Goal: Information Seeking & Learning: Learn about a topic

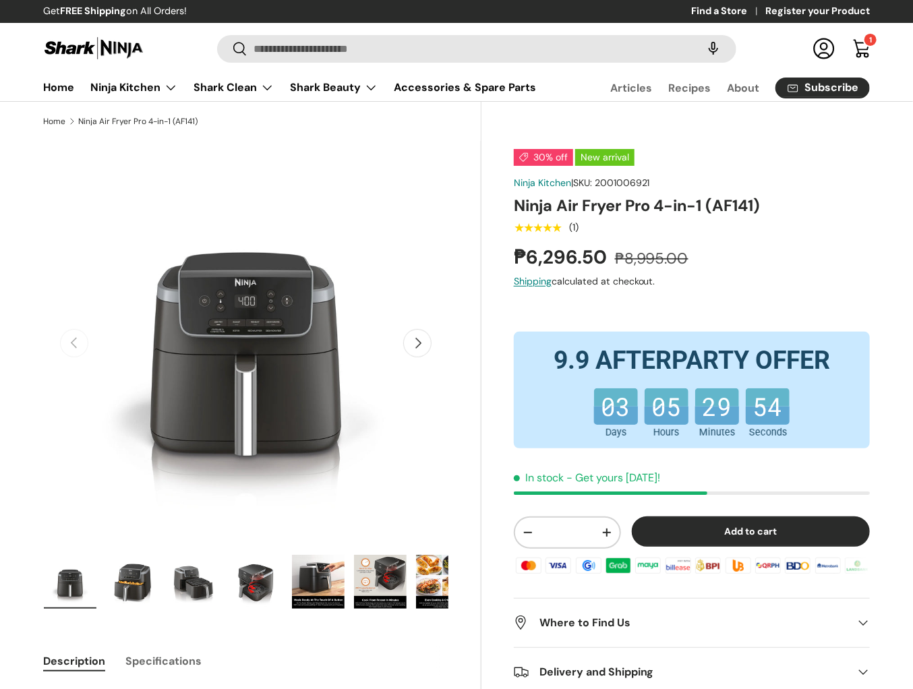
click at [608, 210] on h1 "Ninja Air Fryer Pro 4-in-1 (AF141)" at bounding box center [692, 206] width 356 height 21
click at [621, 230] on div "★★★★★ (1)" at bounding box center [692, 227] width 356 height 16
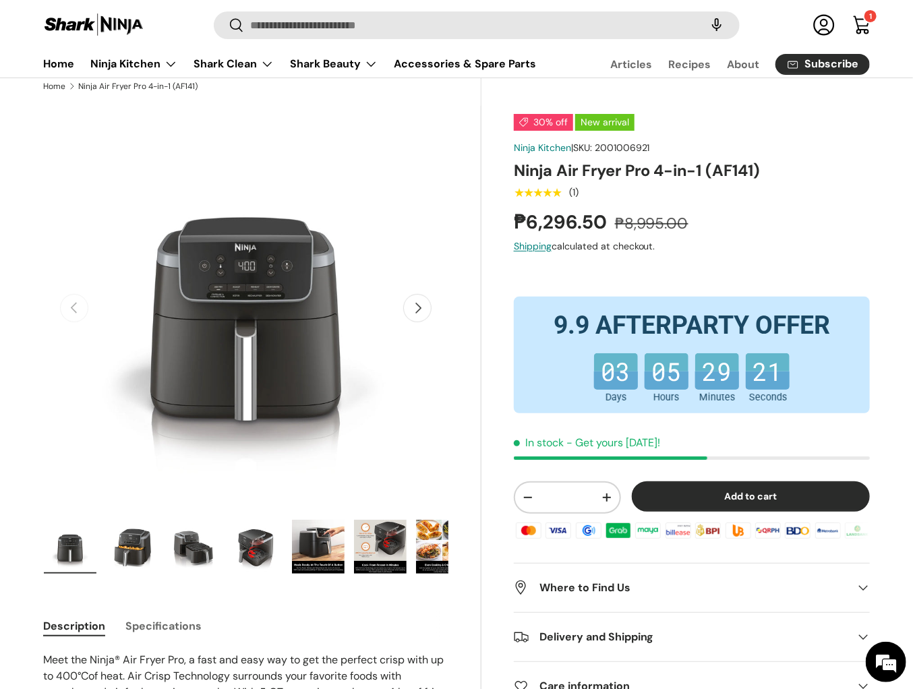
click at [712, 258] on div "30% off New arrival Ninja Kitchen | SKU: 2001006921 Ninja Air Fryer Pro 4-in-1 …" at bounding box center [692, 413] width 356 height 598
click at [532, 169] on h1 "Ninja Air Fryer Pro 4-in-1 (AF141)" at bounding box center [692, 171] width 356 height 21
drag, startPoint x: 532, startPoint y: 169, endPoint x: 758, endPoint y: 167, distance: 226.0
click at [758, 167] on h1 "Ninja Air Fryer Pro 4-in-1 (AF141)" at bounding box center [692, 171] width 356 height 21
copy h1 "Ninja Air Fryer Pro 4-in-1 (AF141)"
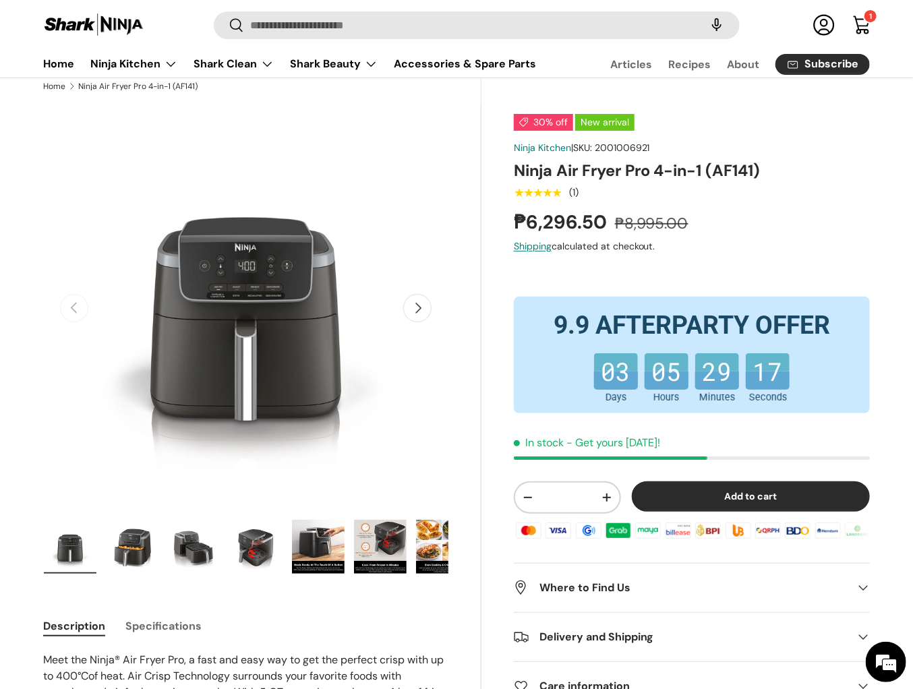
click at [787, 192] on div "★★★★★ (1)" at bounding box center [692, 192] width 356 height 16
click at [594, 169] on h1 "Ninja Air Fryer Pro 4-in-1 (AF141)" at bounding box center [692, 171] width 356 height 21
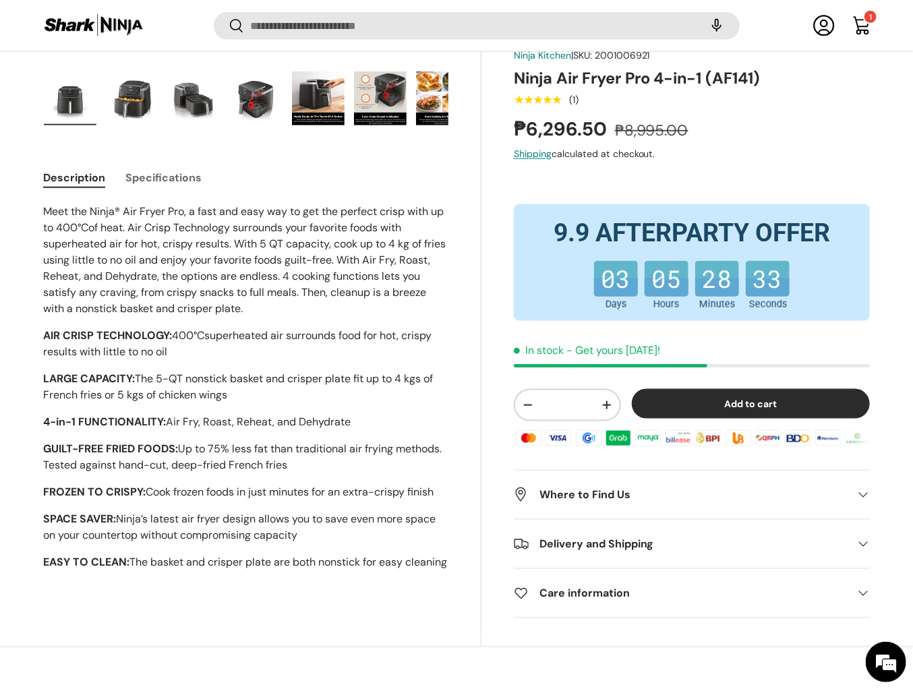
scroll to position [506, 0]
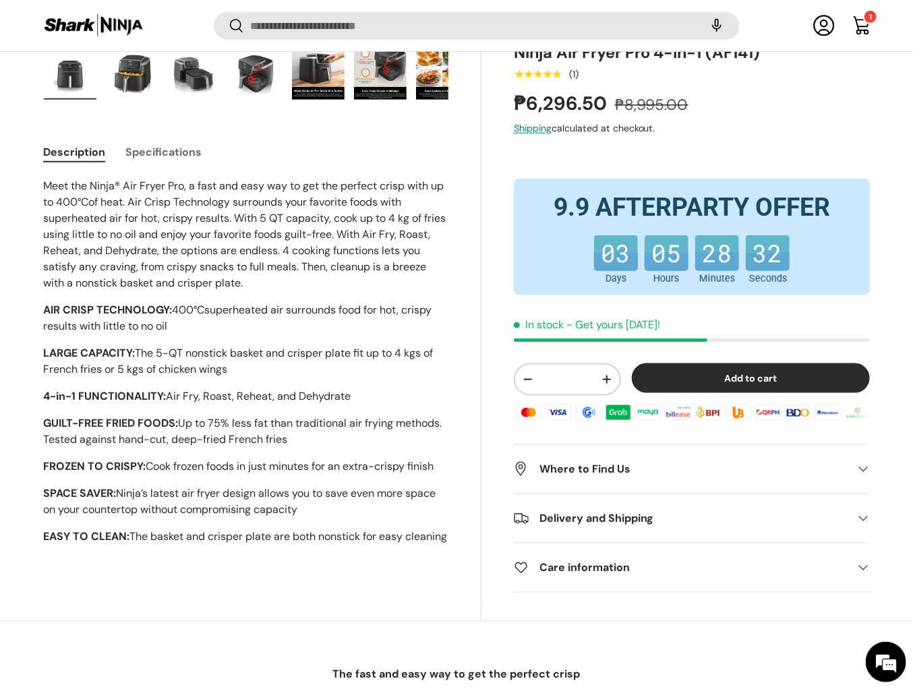
click at [290, 318] on p "AIR CRISP TECHNOLOGY: 400 °C superheated air surrounds food for hot, crispy res…" at bounding box center [245, 318] width 405 height 32
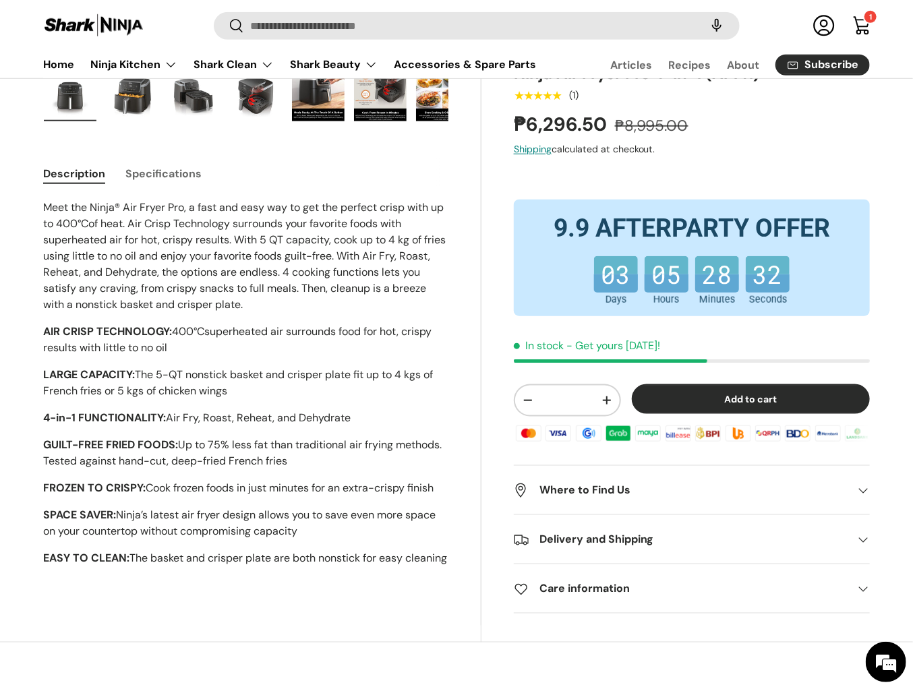
scroll to position [486, 0]
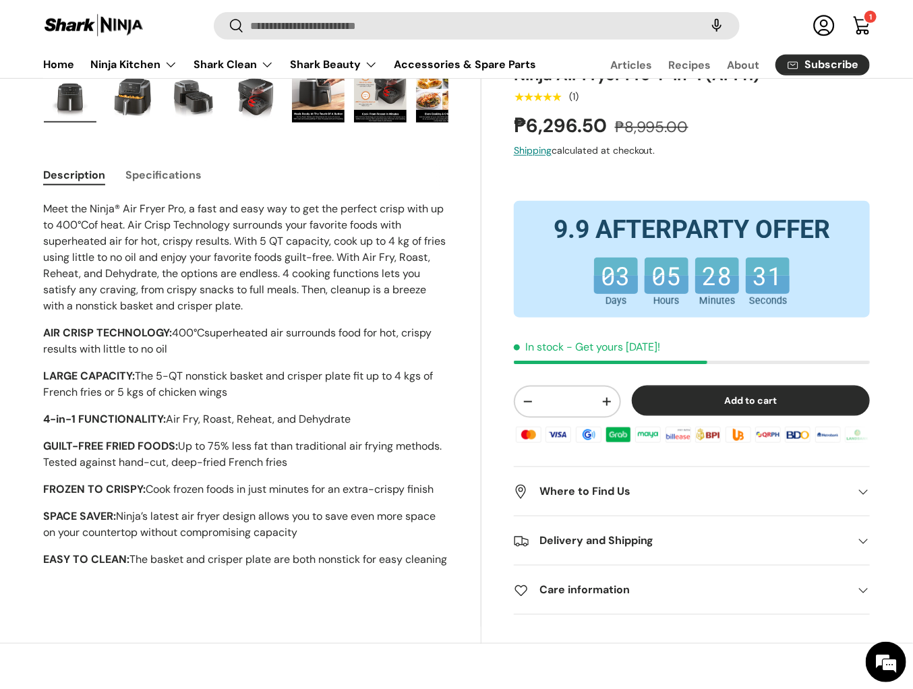
click at [262, 331] on p "AIR CRISP TECHNOLOGY: 400 °C superheated air surrounds food for hot, crispy res…" at bounding box center [245, 341] width 405 height 32
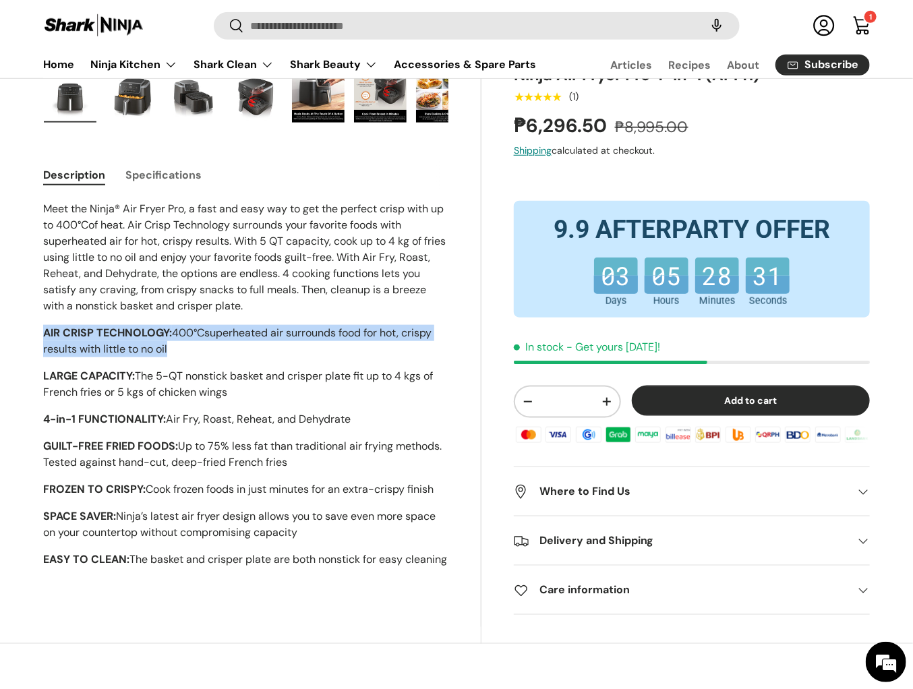
click at [262, 331] on p "AIR CRISP TECHNOLOGY: 400 °C superheated air surrounds food for hot, crispy res…" at bounding box center [245, 341] width 405 height 32
copy div "AIR CRISP TECHNOLOGY: 400 °C superheated air surrounds food for hot, crispy res…"
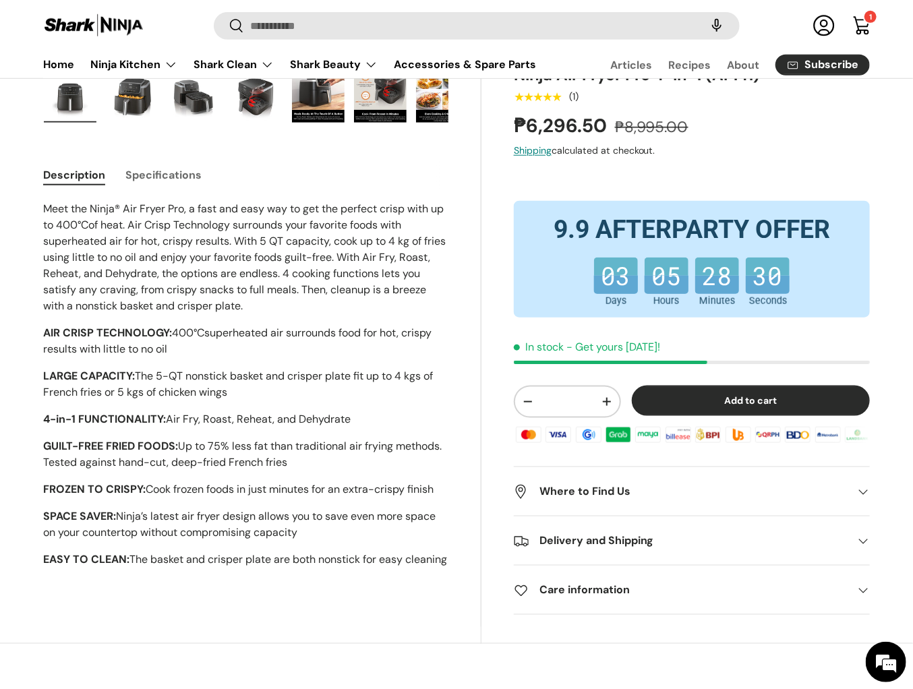
click at [265, 335] on p "AIR CRISP TECHNOLOGY: 400 °C superheated air surrounds food for hot, crispy res…" at bounding box center [245, 341] width 405 height 32
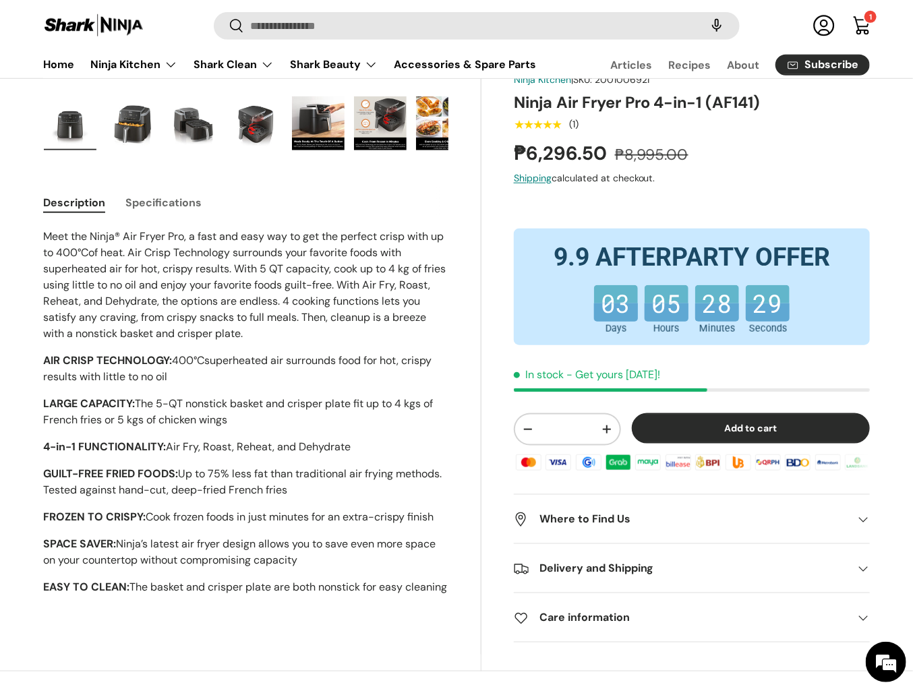
click at [265, 335] on p "Meet the Ninja® Air Fryer Pro, a fast and easy way to get the perfect crisp wit…" at bounding box center [245, 285] width 405 height 113
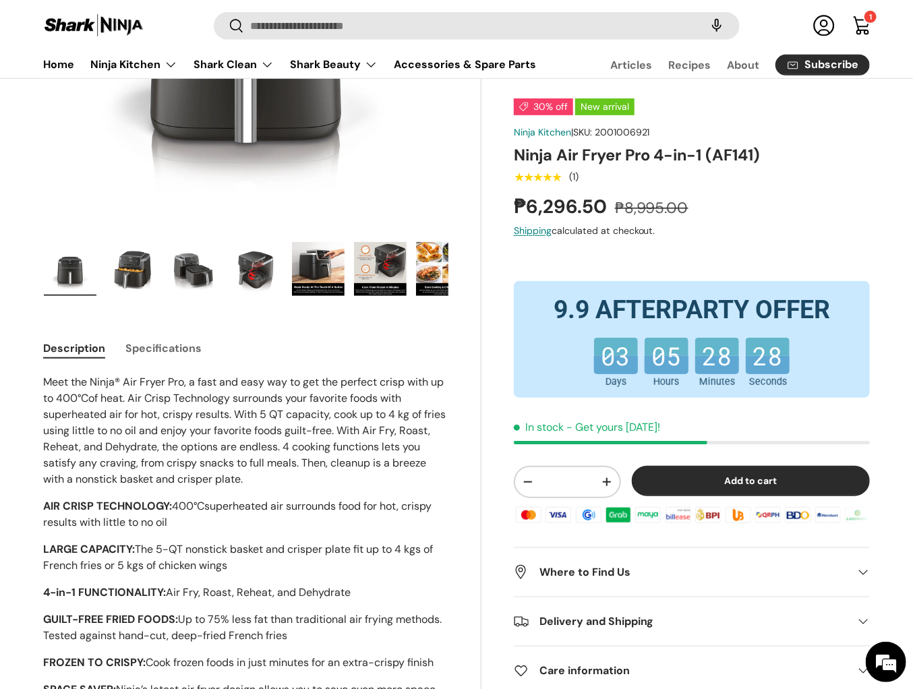
scroll to position [286, 0]
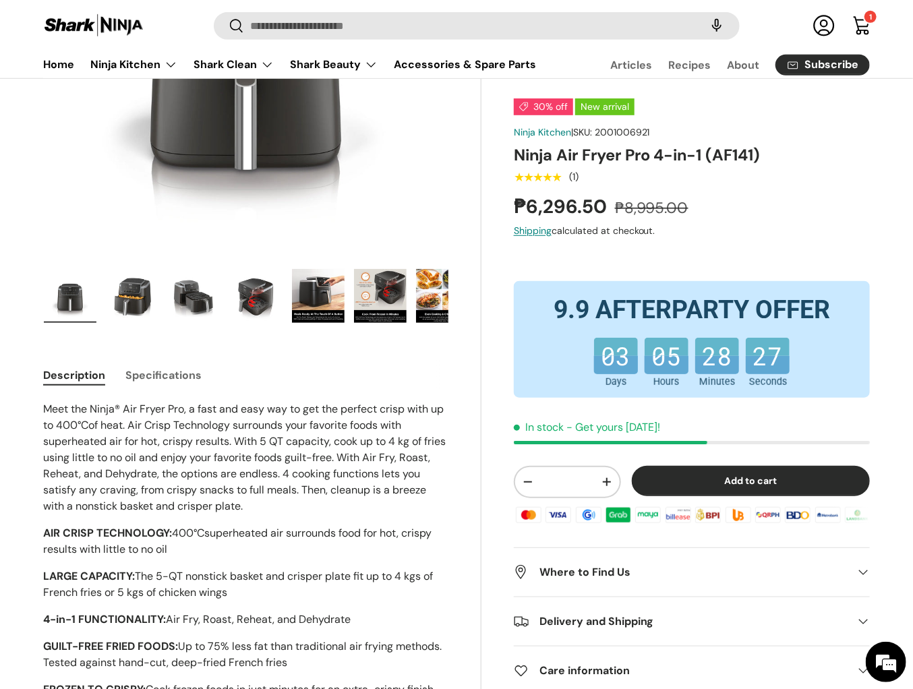
click at [429, 302] on img "Gallery Viewer" at bounding box center [442, 296] width 53 height 54
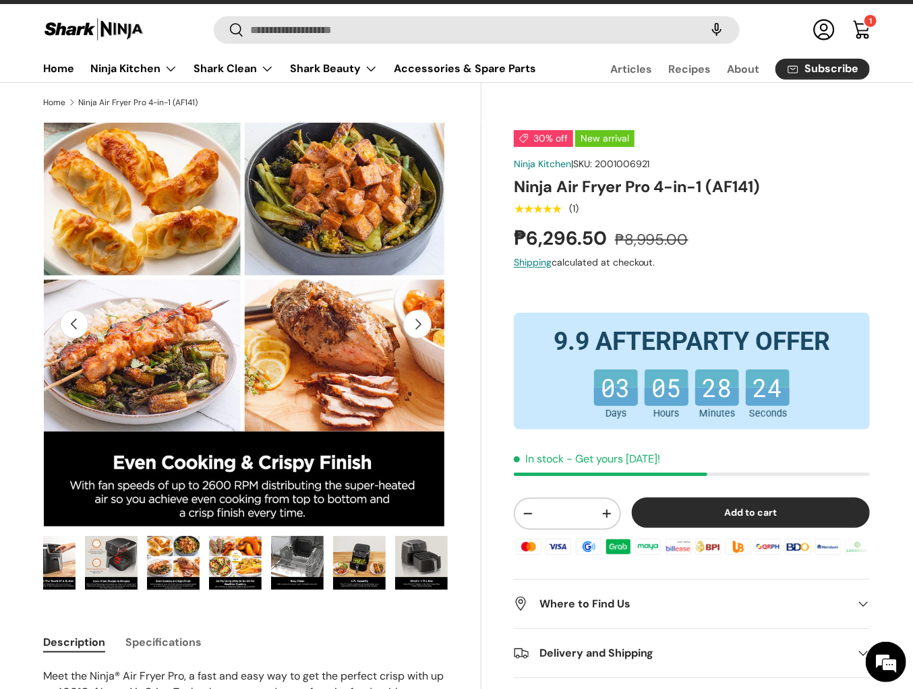
scroll to position [11, 0]
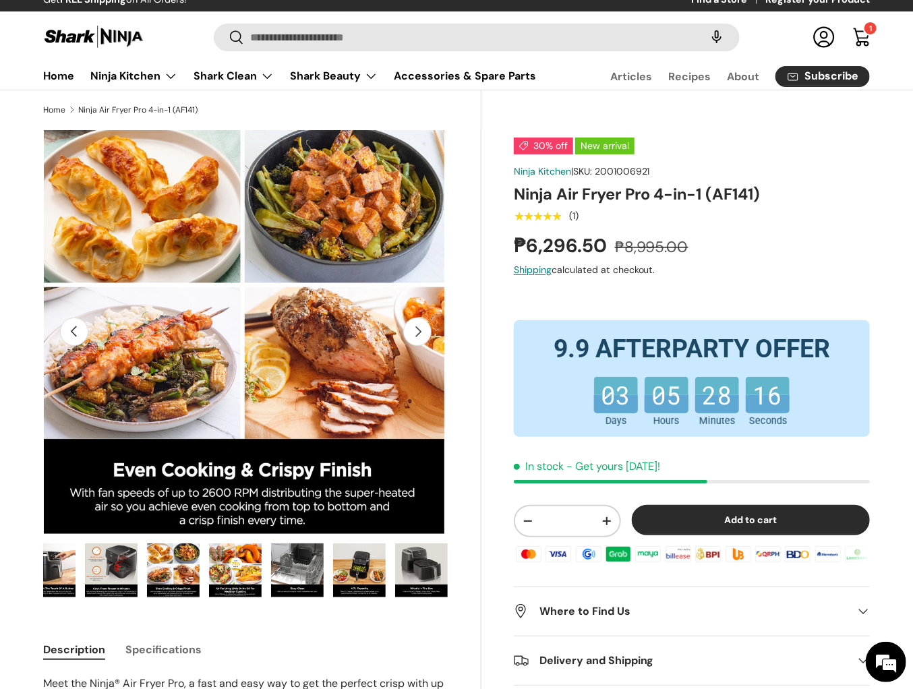
click at [489, 396] on div "30% off New arrival Ninja Kitchen | SKU: 2001006921 Ninja Air Fryer Pro 4-in-1 …" at bounding box center [676, 624] width 389 height 988
click at [489, 405] on div "30% off New arrival Ninja Kitchen | SKU: 2001006921 Ninja Air Fryer Pro 4-in-1 …" at bounding box center [676, 624] width 389 height 988
click at [482, 354] on div "30% off New arrival Ninja Kitchen | SKU: 2001006921 Ninja Air Fryer Pro 4-in-1 …" at bounding box center [676, 624] width 389 height 988
click at [487, 130] on div "30% off New arrival Ninja Kitchen | SKU: 2001006921 Ninja Air Fryer Pro 4-in-1 …" at bounding box center [676, 624] width 389 height 988
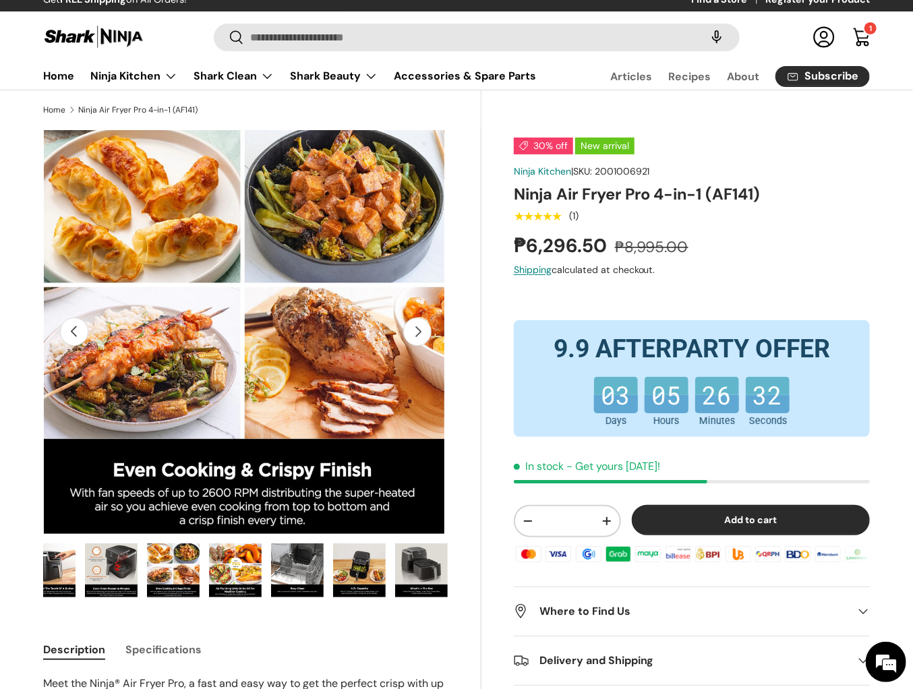
click at [286, 569] on img "Gallery Viewer" at bounding box center [297, 571] width 53 height 54
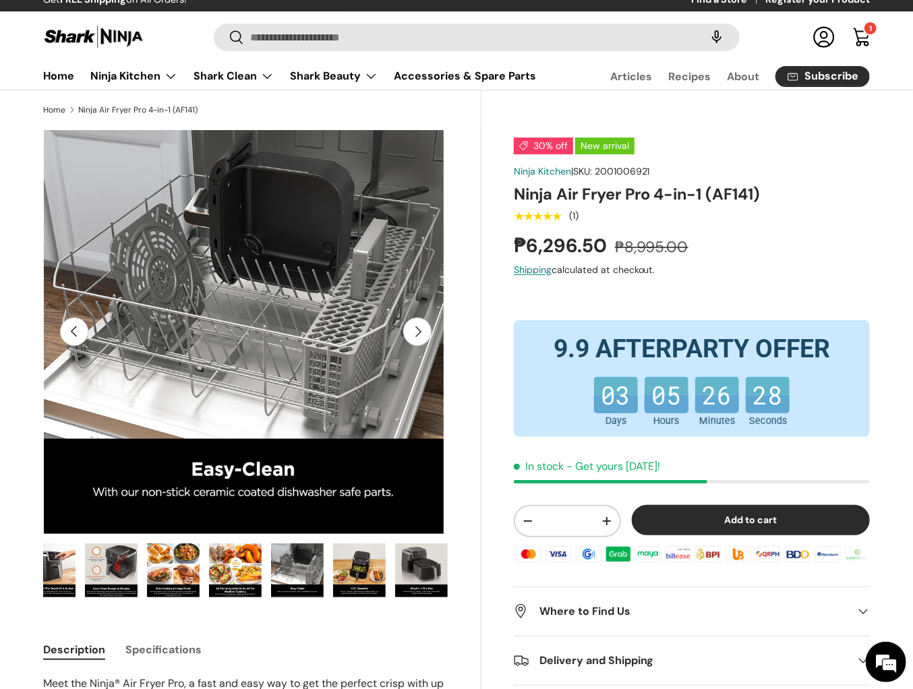
click at [338, 571] on img "Gallery Viewer" at bounding box center [359, 571] width 53 height 54
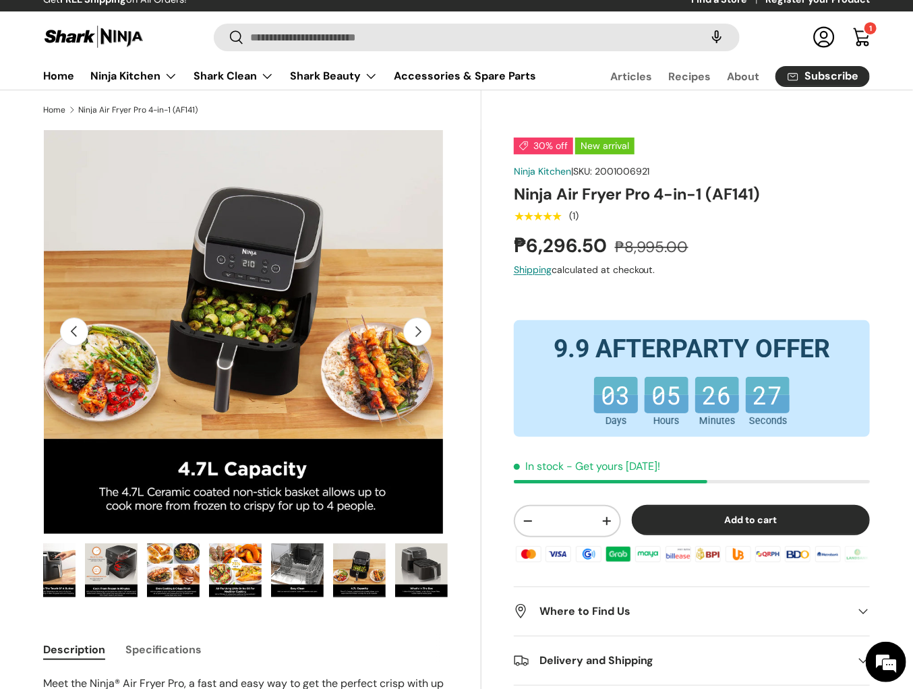
click at [395, 575] on img "Gallery Viewer" at bounding box center [421, 571] width 53 height 54
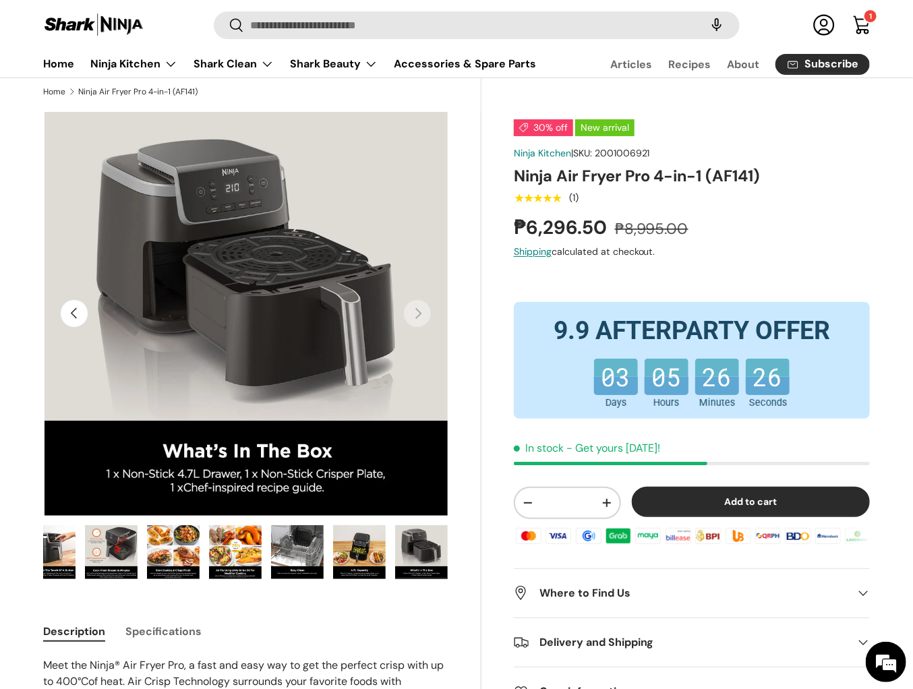
scroll to position [34, 0]
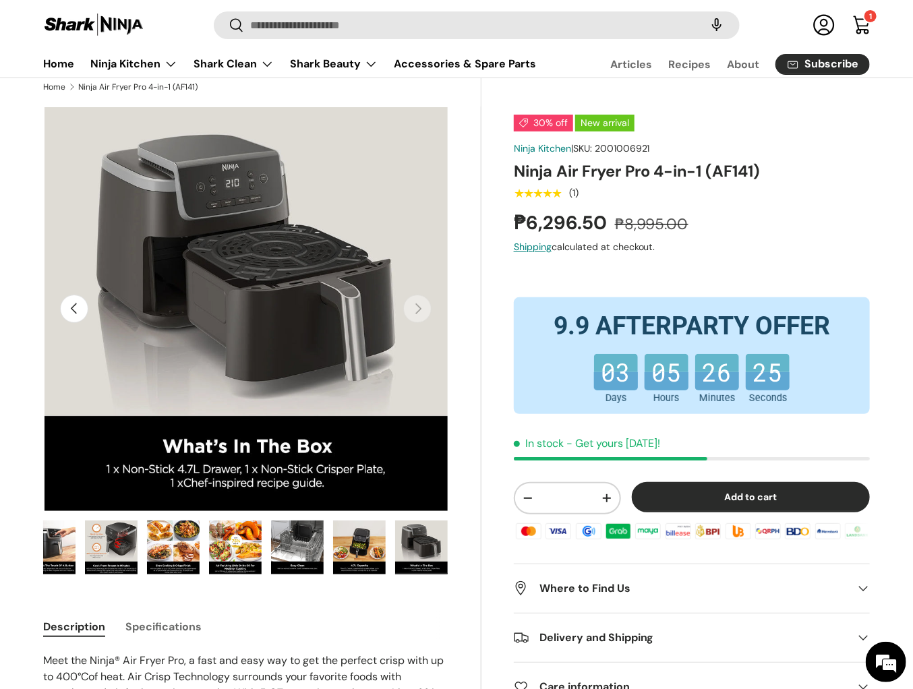
click at [237, 543] on img "Gallery Viewer" at bounding box center [235, 548] width 53 height 54
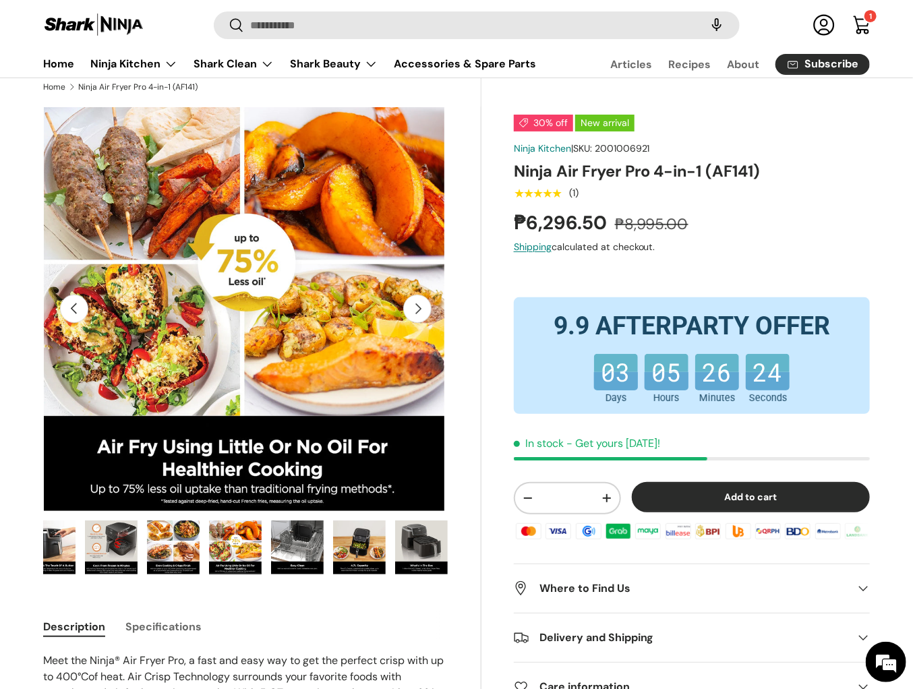
click at [169, 561] on img "Gallery Viewer" at bounding box center [173, 548] width 53 height 54
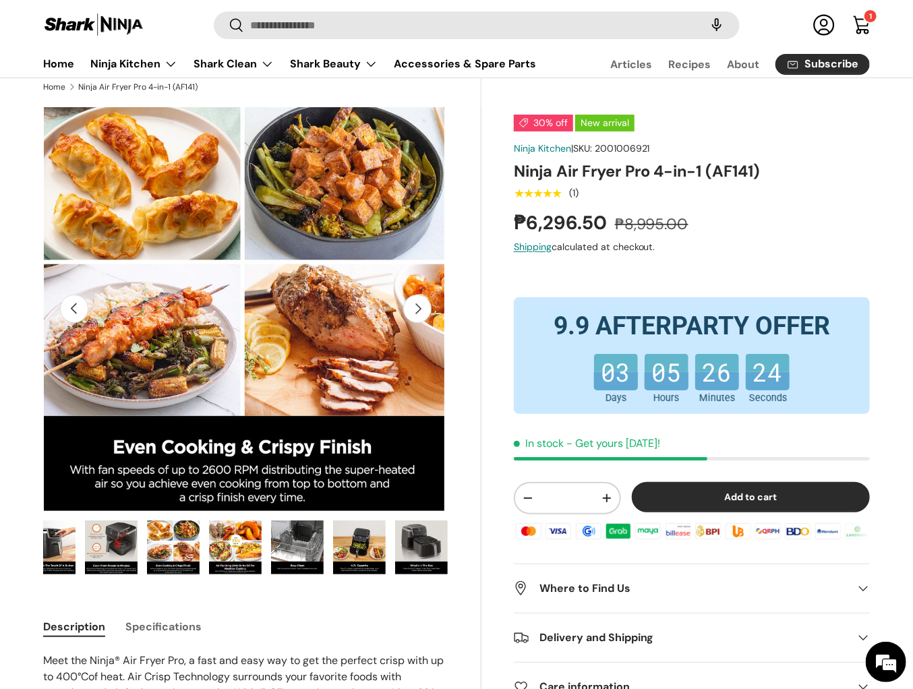
click at [211, 604] on div "Image 7 is now available in gallery view Previous Next Loading... Load image 1 …" at bounding box center [262, 357] width 438 height 500
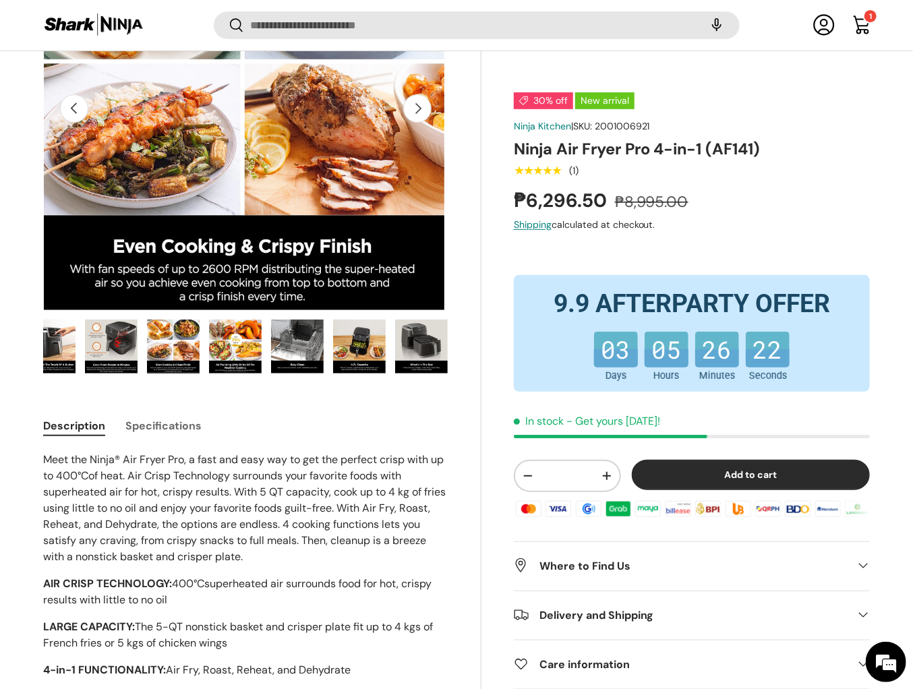
click at [221, 552] on p "Meet the Ninja® Air Fryer Pro, a fast and easy way to get the perfect crisp wit…" at bounding box center [245, 508] width 405 height 113
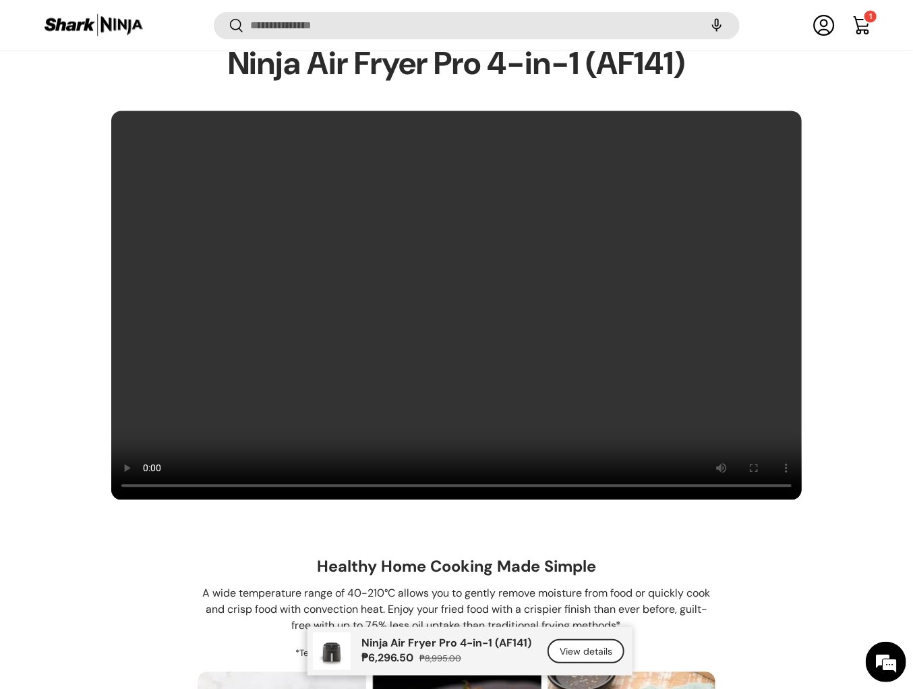
scroll to position [1166, 0]
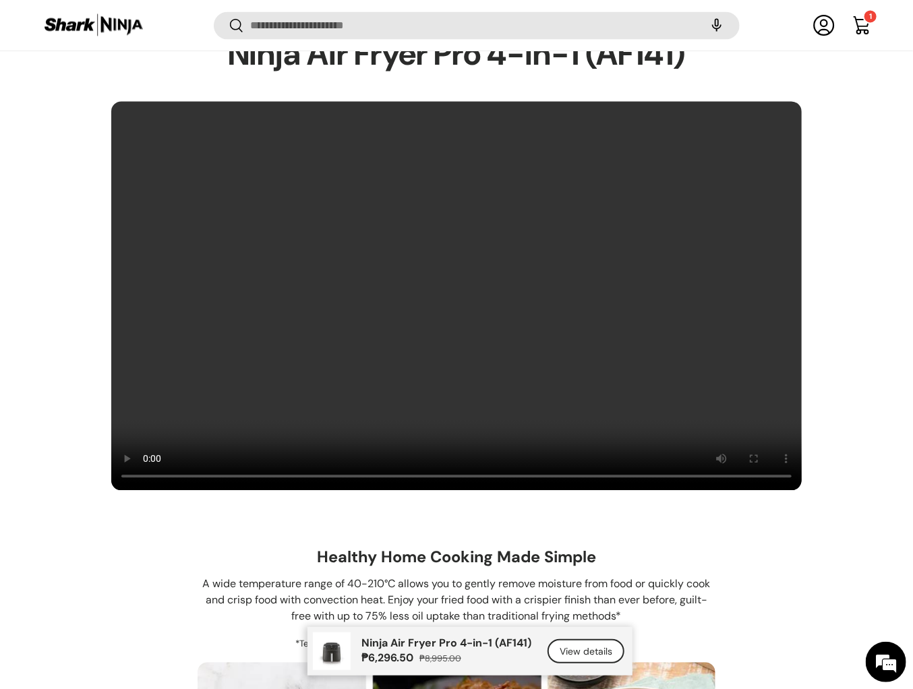
click at [240, 561] on div "Healthy Home Cooking Made Simple A wide temperature range of 40-210°C allows yo…" at bounding box center [457, 598] width 518 height 125
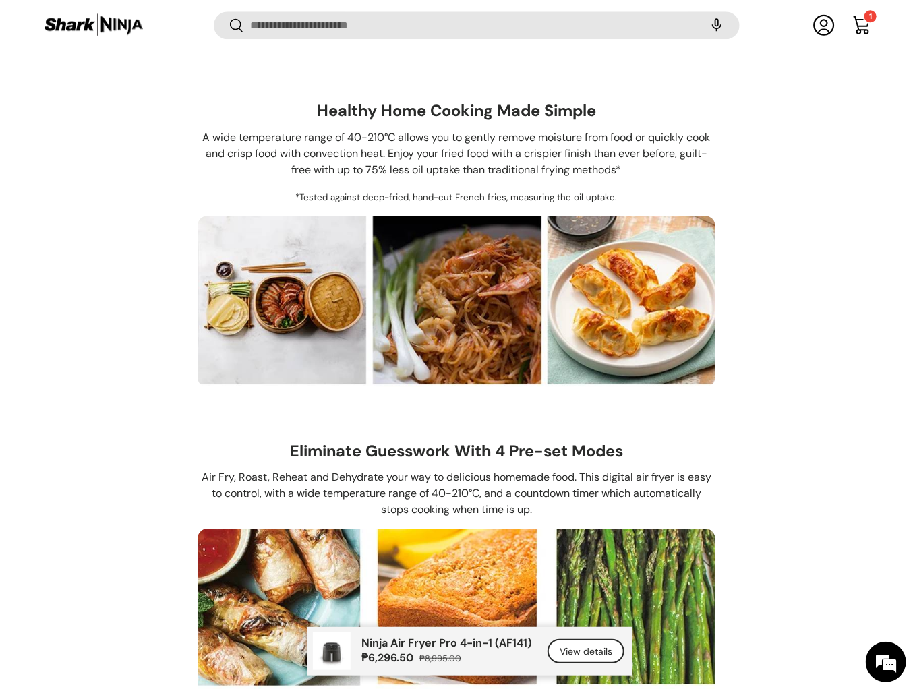
scroll to position [1614, 0]
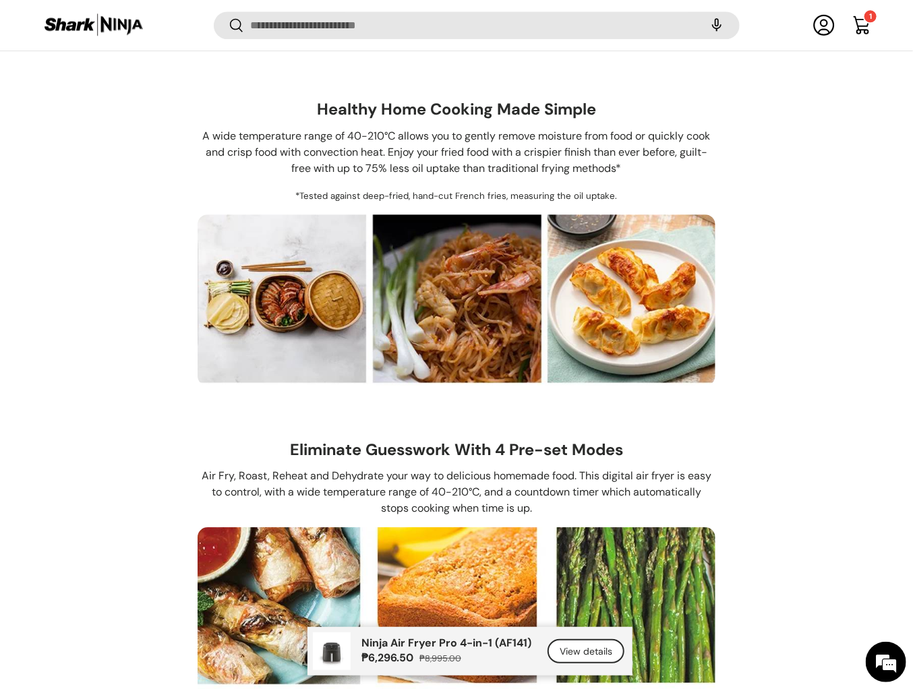
click at [167, 449] on li "Eliminate Guesswork With 4 Pre-set Modes Air Fry, Roast, Reheat and Dehydrate y…" at bounding box center [456, 648] width 827 height 438
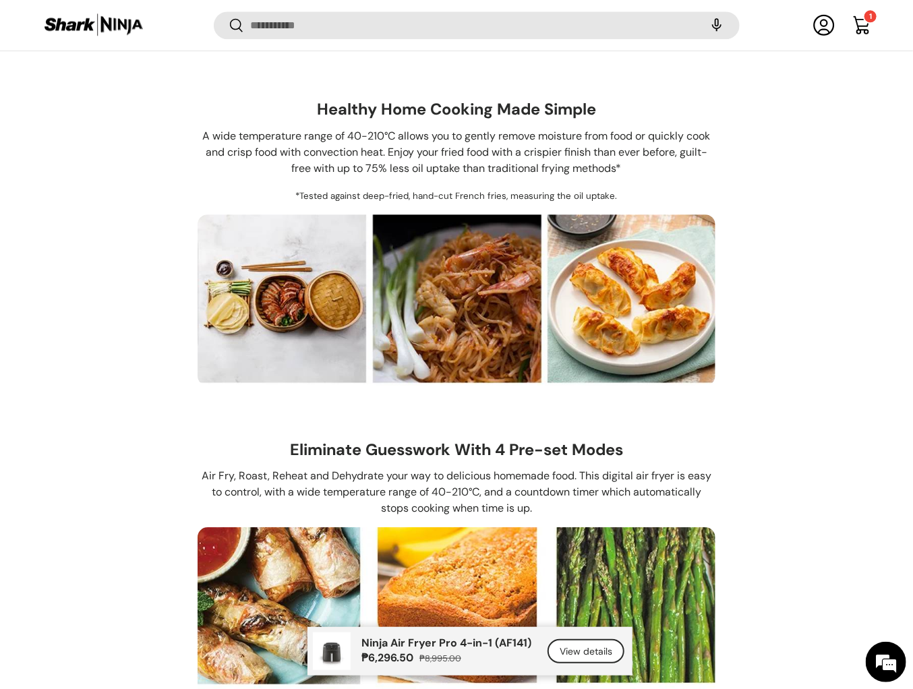
click at [167, 449] on li "Eliminate Guesswork With 4 Pre-set Modes Air Fry, Roast, Reheat and Dehydrate y…" at bounding box center [456, 648] width 827 height 438
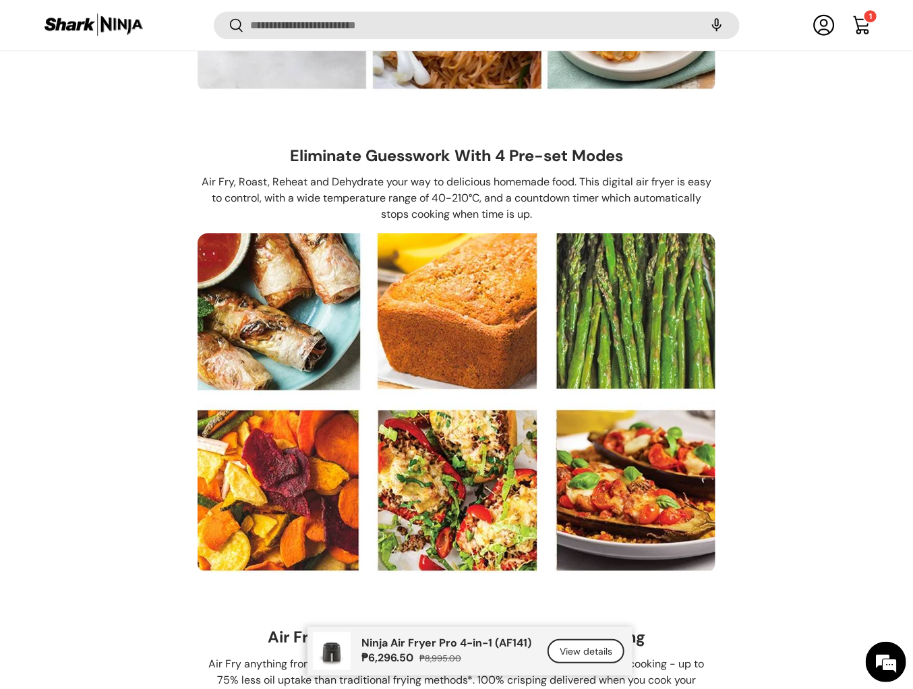
scroll to position [1921, 0]
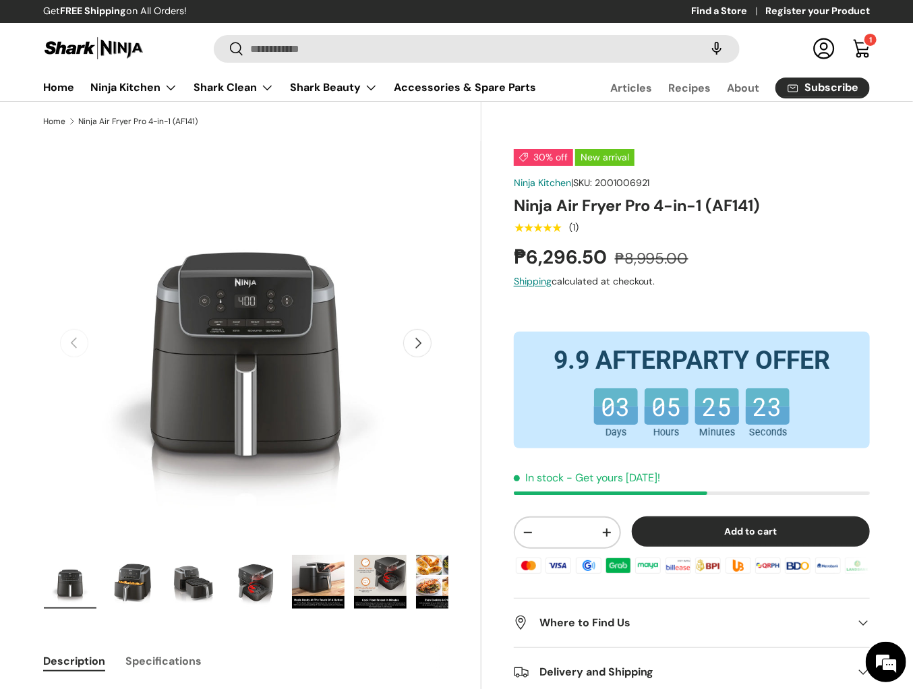
click at [475, 451] on div "Previous Next Loading... Load image 1 in gallery view Load image 2 in gallery v…" at bounding box center [262, 391] width 438 height 500
click at [488, 474] on div "30% off New arrival Ninja Kitchen | SKU: 2001006921 Ninja Air Fryer Pro 4-in-1 …" at bounding box center [676, 635] width 389 height 988
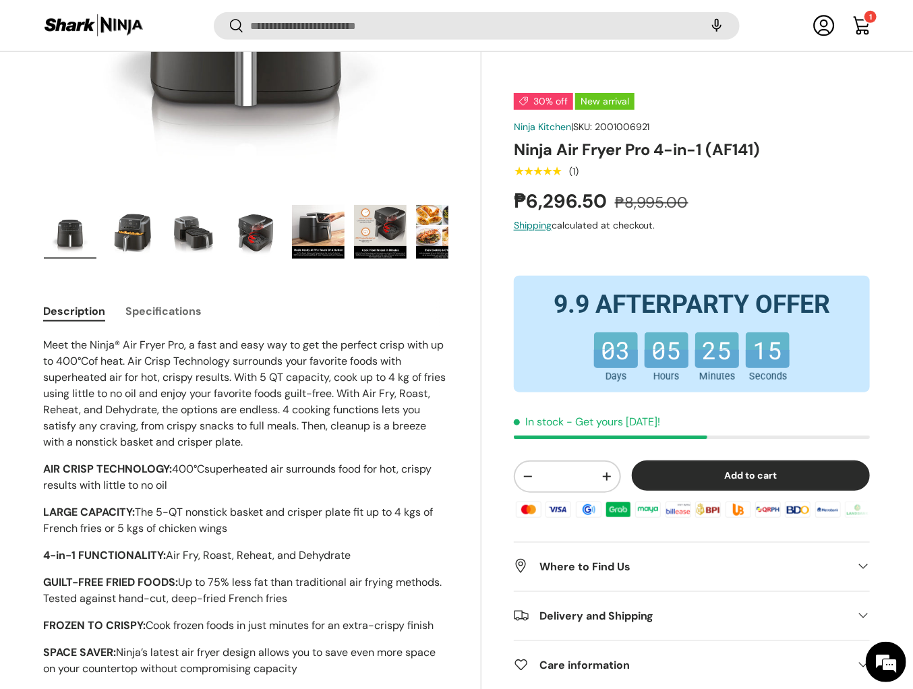
click at [488, 474] on div "30% off New arrival Ninja Kitchen | SKU: 2001006921 Ninja Air Fryer Pro 4-in-1 …" at bounding box center [676, 286] width 389 height 988
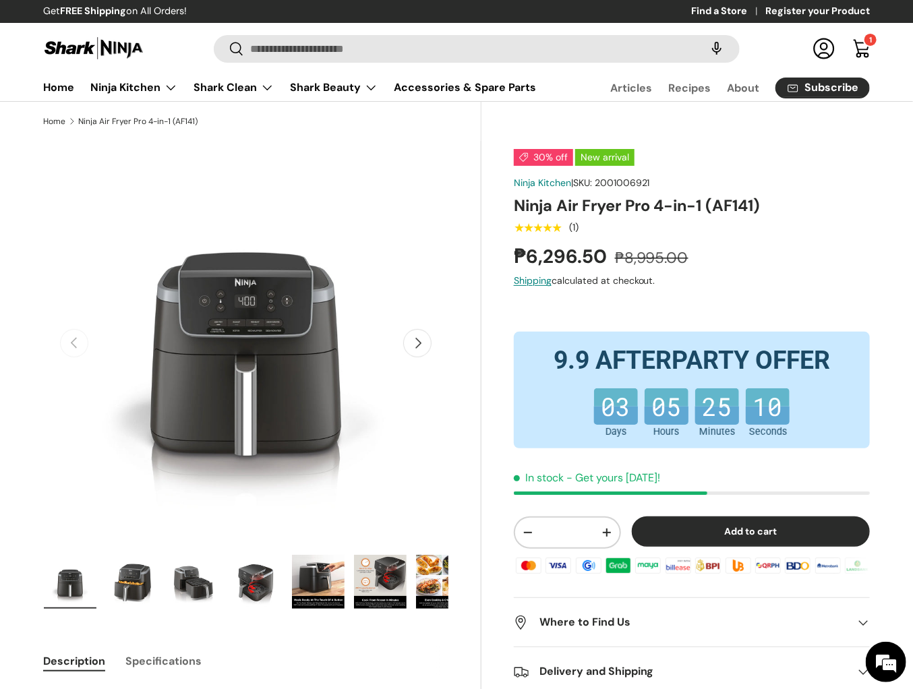
click at [488, 474] on div "30% off New arrival Ninja Kitchen | SKU: 2001006921 Ninja Air Fryer Pro 4-in-1 …" at bounding box center [676, 635] width 389 height 988
click at [486, 465] on div "30% off New arrival Ninja Kitchen | SKU: 2001006921 Ninja Air Fryer Pro 4-in-1 …" at bounding box center [676, 635] width 389 height 988
